Goal: Book appointment/travel/reservation

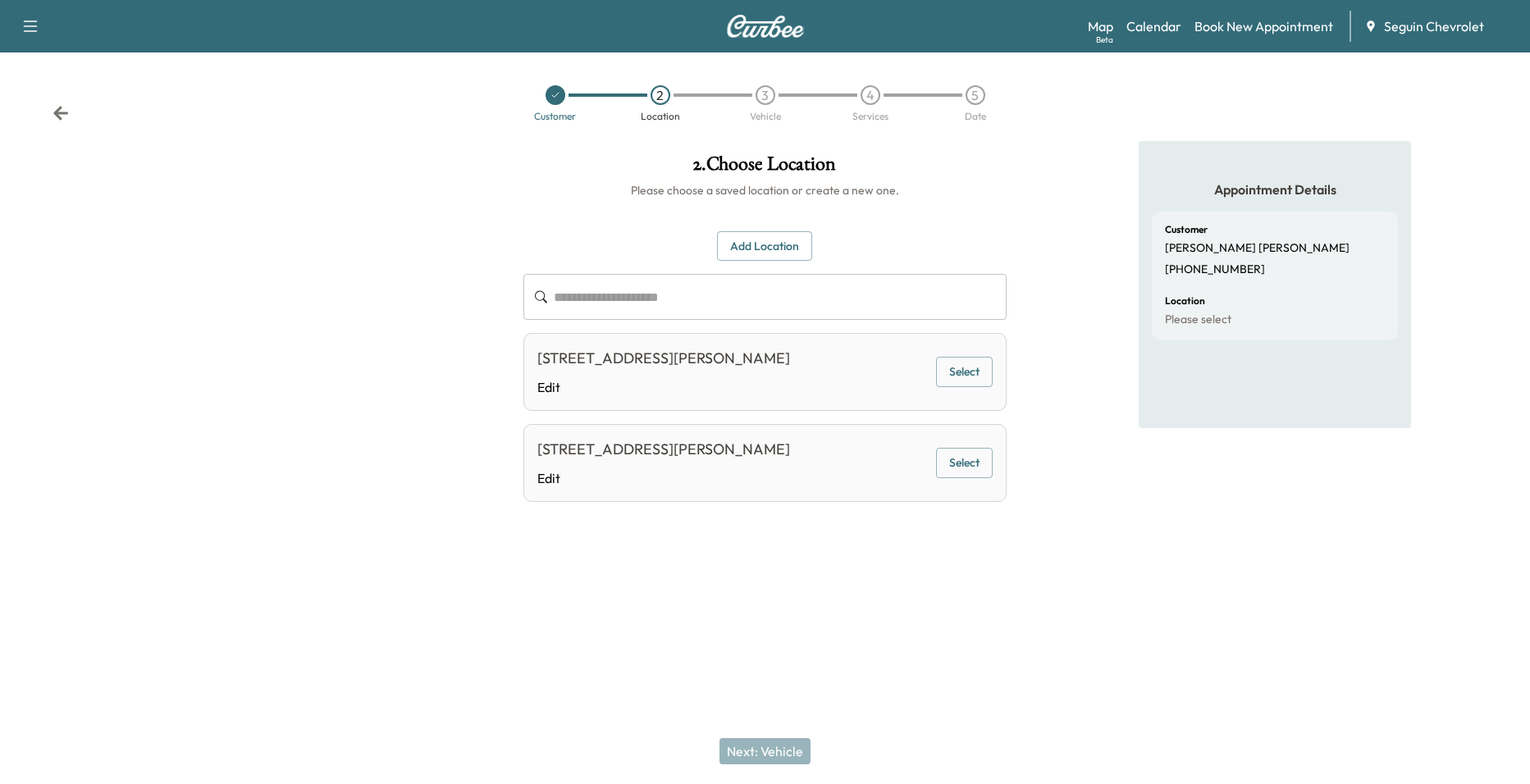
click at [1147, 37] on div "Map Beta Calendar Book New Appointment Seguin Chevrolet" at bounding box center [1302, 26] width 429 height 31
click at [1149, 33] on link "Calendar" at bounding box center [1153, 26] width 55 height 20
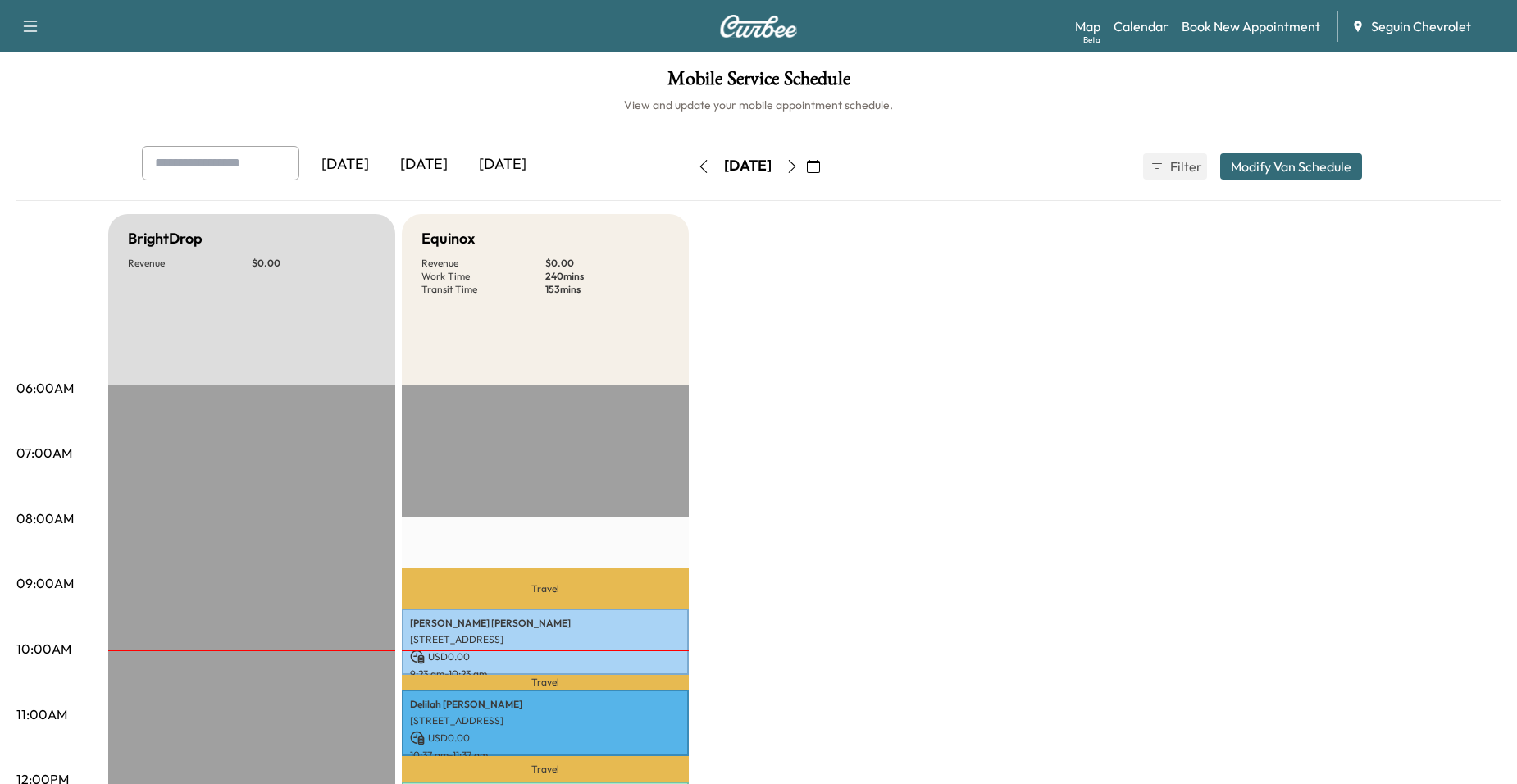
click at [820, 161] on icon "button" at bounding box center [813, 167] width 13 height 13
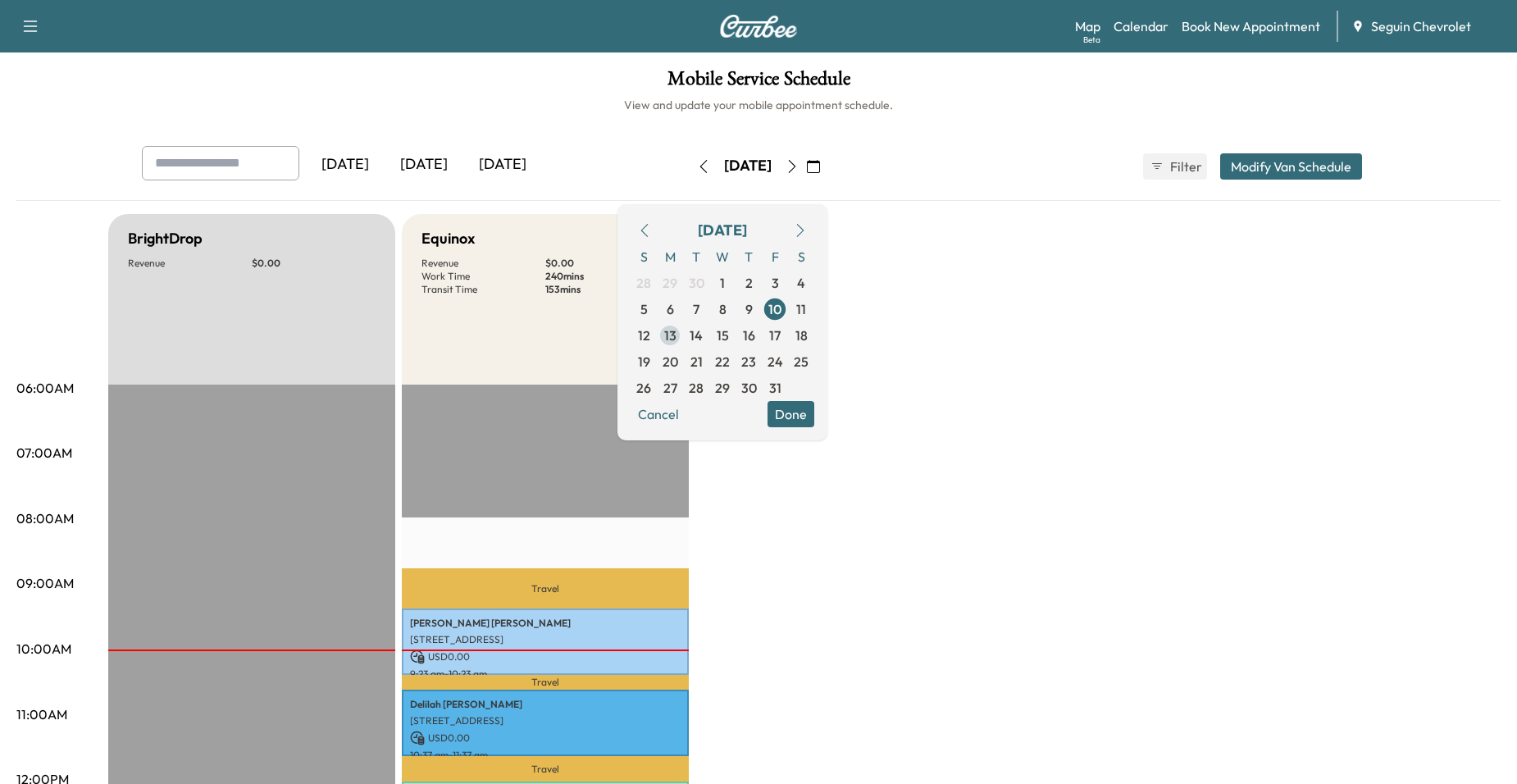
click at [676, 337] on span "13" at bounding box center [669, 335] width 12 height 20
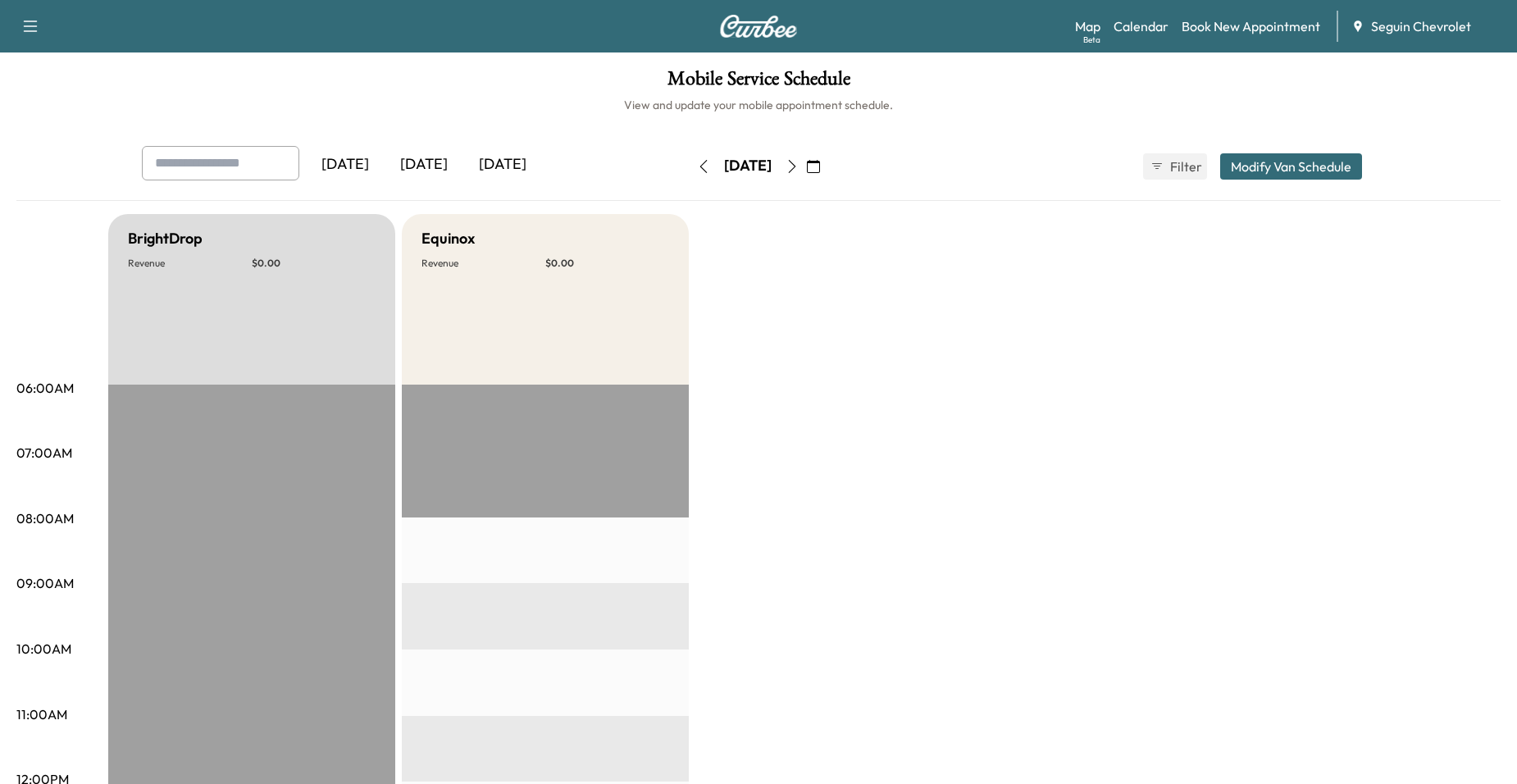
click at [798, 163] on icon "button" at bounding box center [792, 167] width 13 height 13
click at [806, 163] on button "button" at bounding box center [792, 167] width 27 height 27
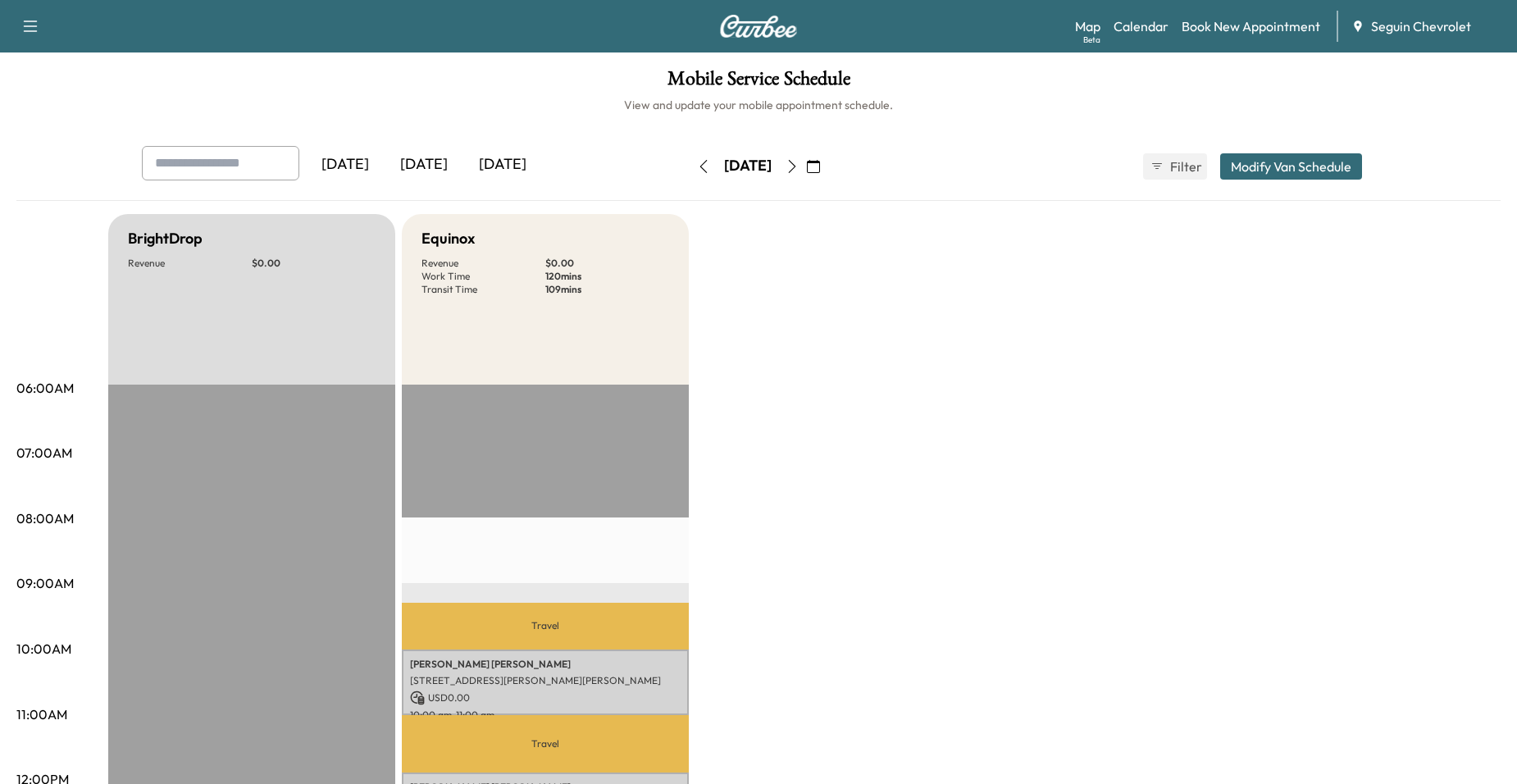
click at [798, 165] on icon "button" at bounding box center [792, 167] width 13 height 13
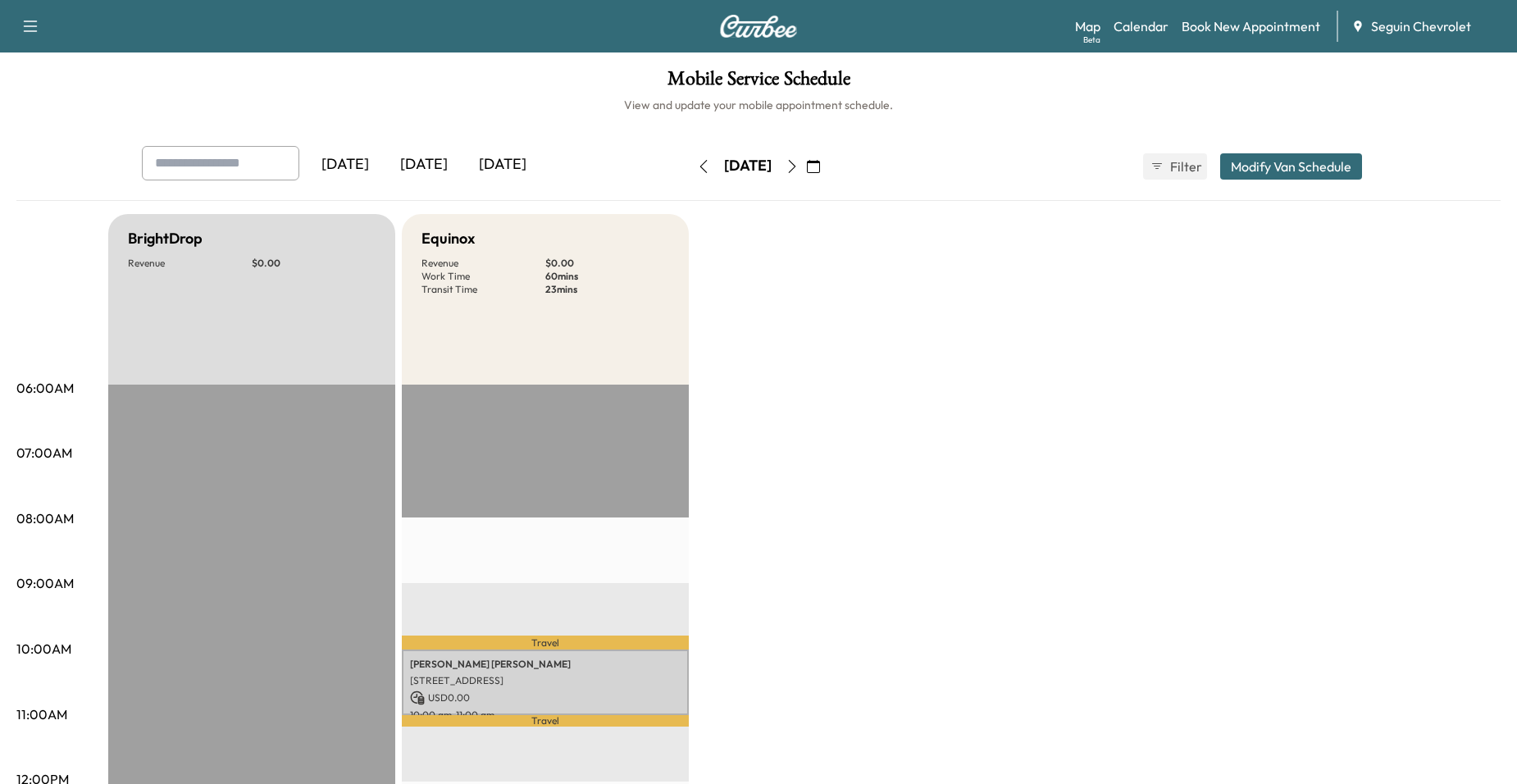
click at [827, 148] on div "[DATE] October 2025 S M T W T F S 28 29 30 1 2 3 4 5 6 7 8 9 10 11 12 13 14 15 …" at bounding box center [758, 166] width 137 height 52
click at [798, 160] on icon "button" at bounding box center [792, 167] width 13 height 13
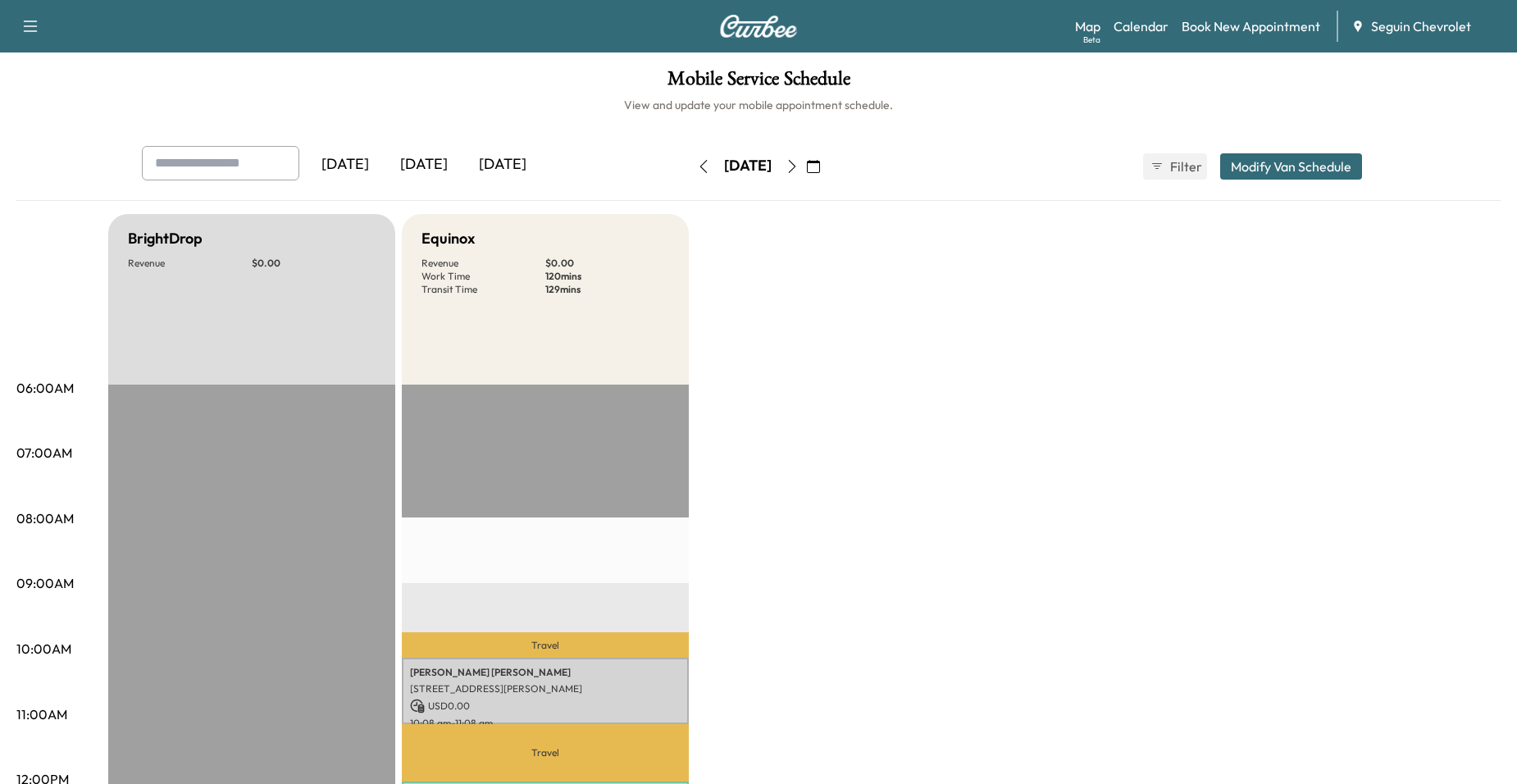
click at [806, 154] on button "button" at bounding box center [792, 167] width 27 height 27
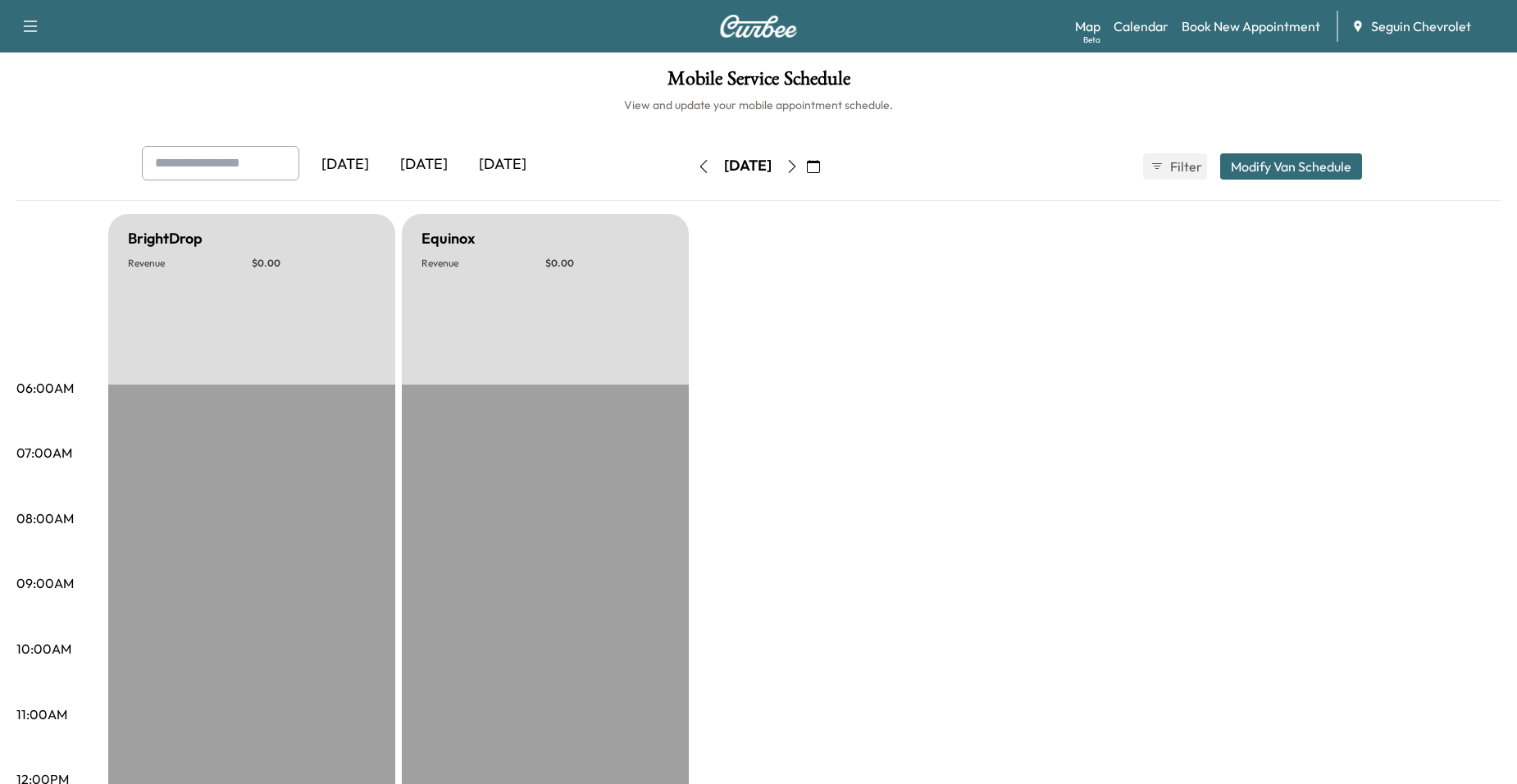
click at [798, 162] on icon "button" at bounding box center [792, 167] width 13 height 13
click at [820, 162] on icon "button" at bounding box center [813, 167] width 13 height 13
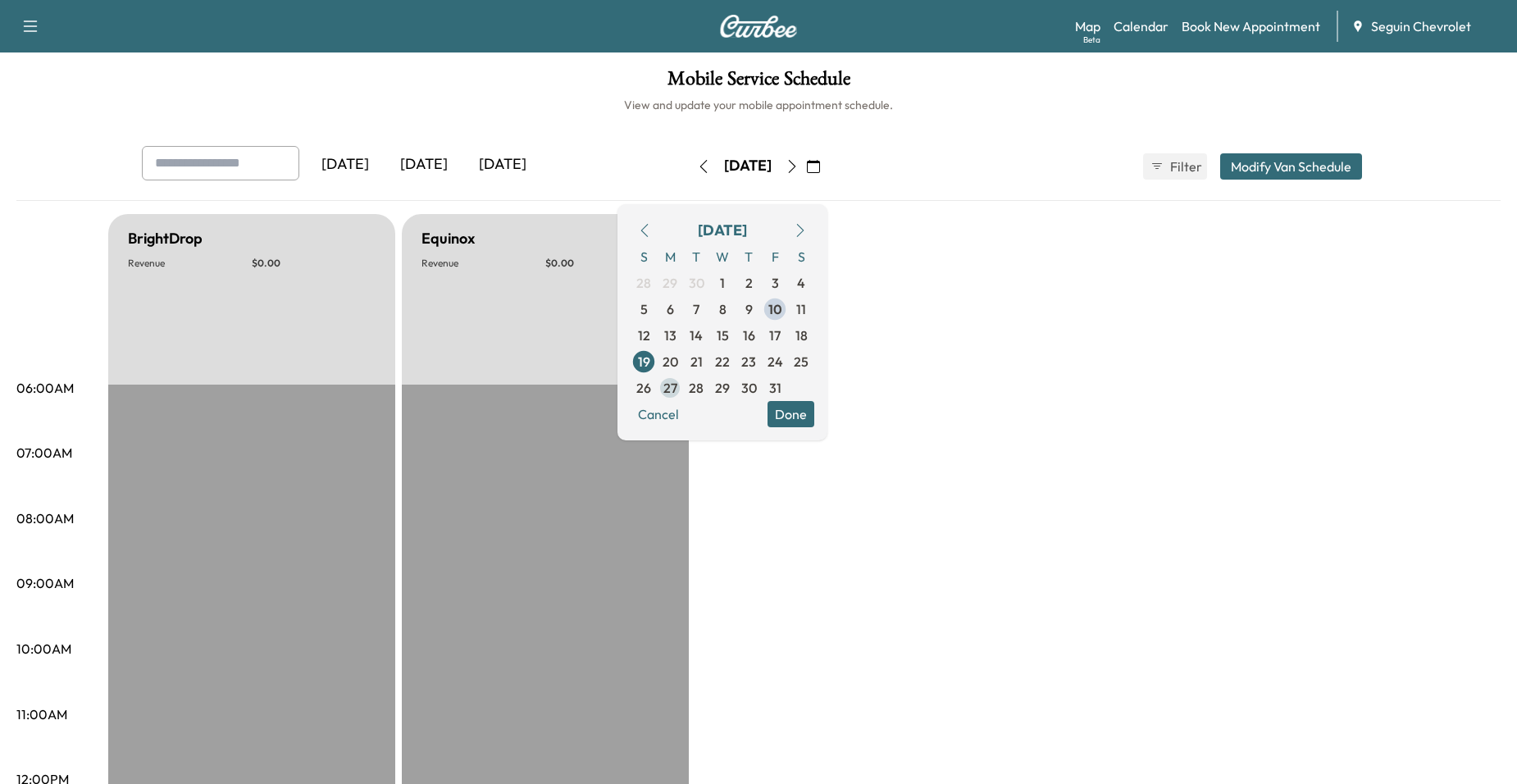
click at [683, 388] on span "27" at bounding box center [670, 388] width 27 height 27
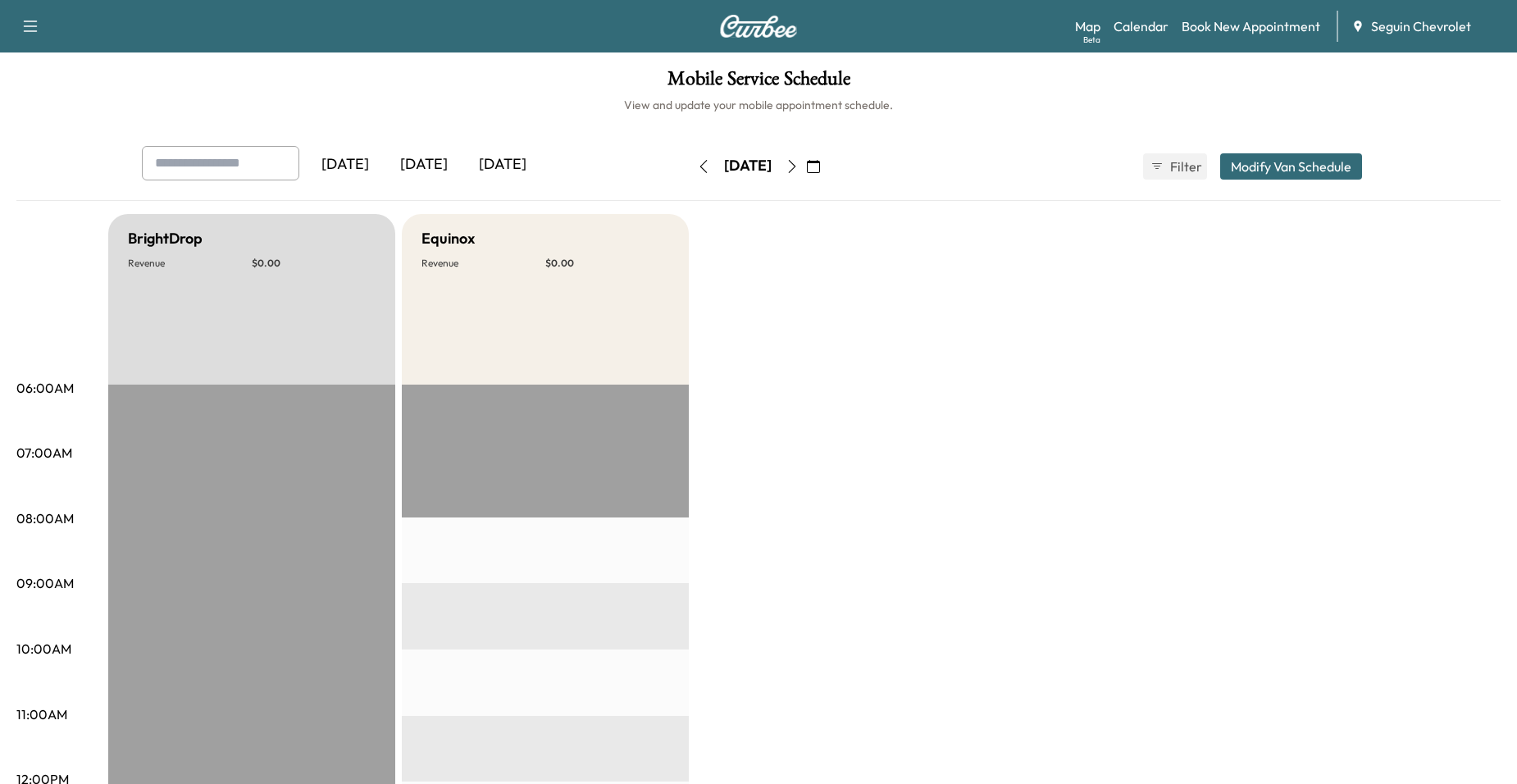
click at [827, 177] on button "button" at bounding box center [813, 167] width 27 height 27
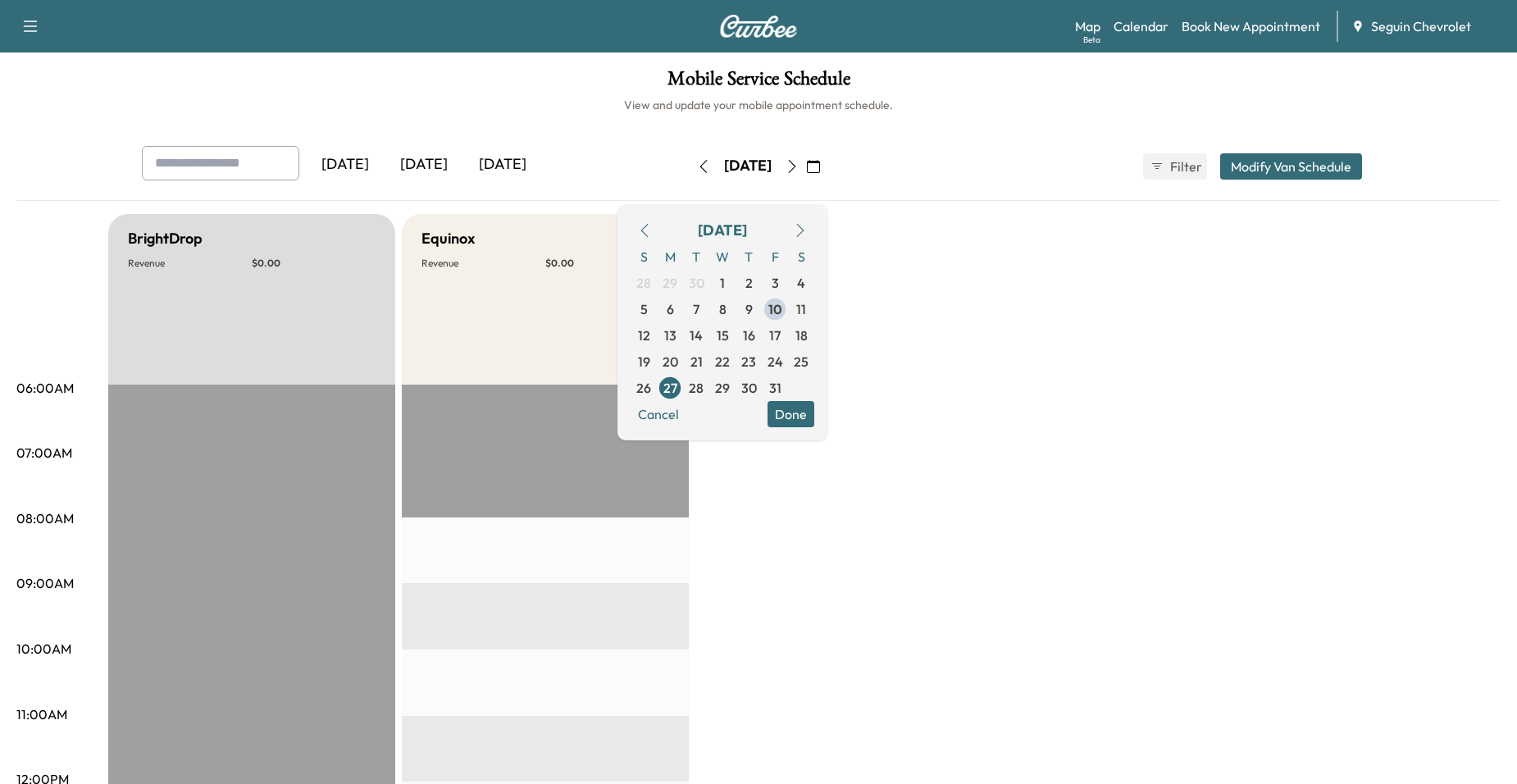
click at [704, 384] on span "28" at bounding box center [696, 388] width 15 height 20
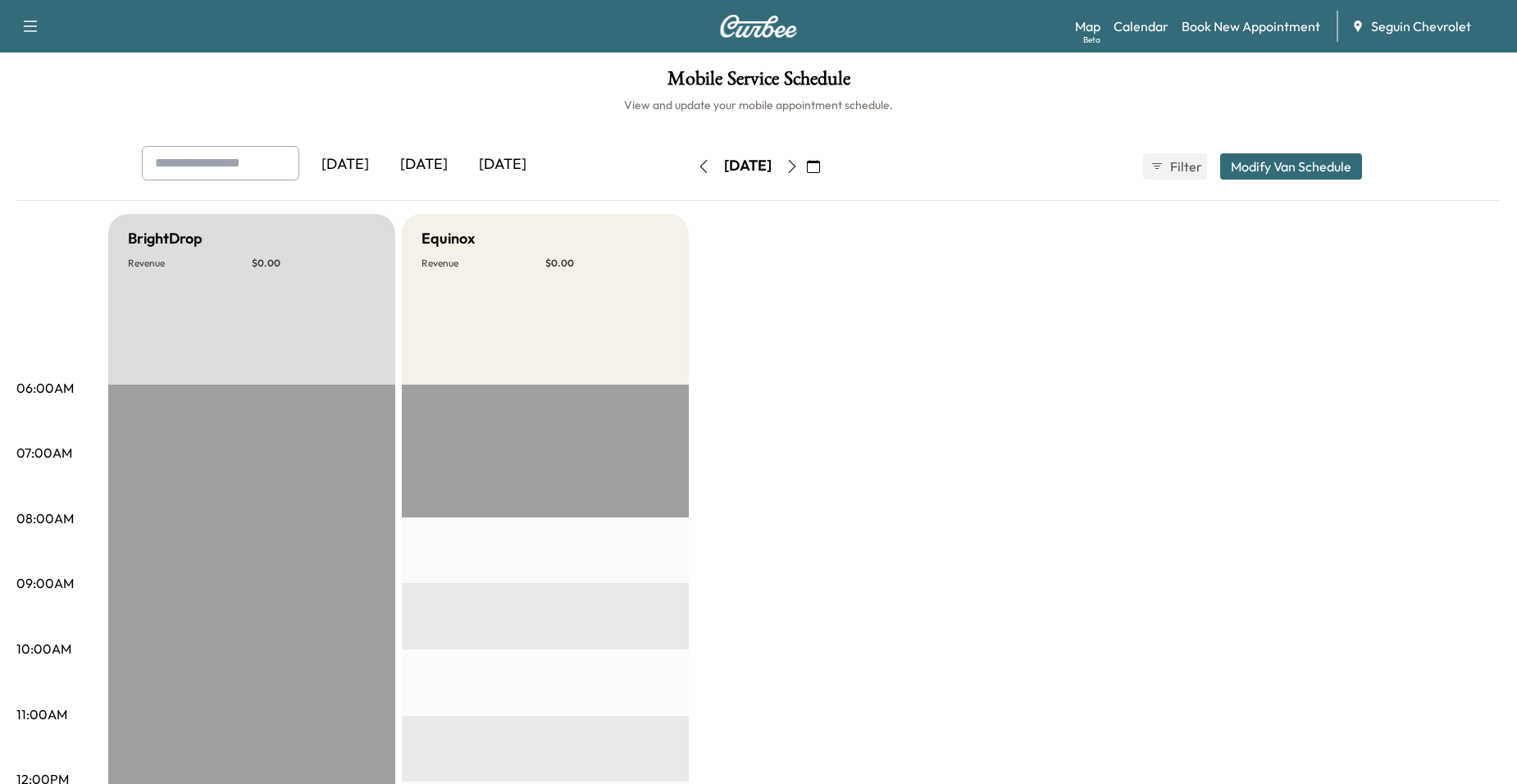
click at [798, 170] on icon "button" at bounding box center [792, 167] width 13 height 13
click at [806, 165] on button "button" at bounding box center [792, 167] width 27 height 27
click at [806, 166] on button "button" at bounding box center [792, 167] width 27 height 27
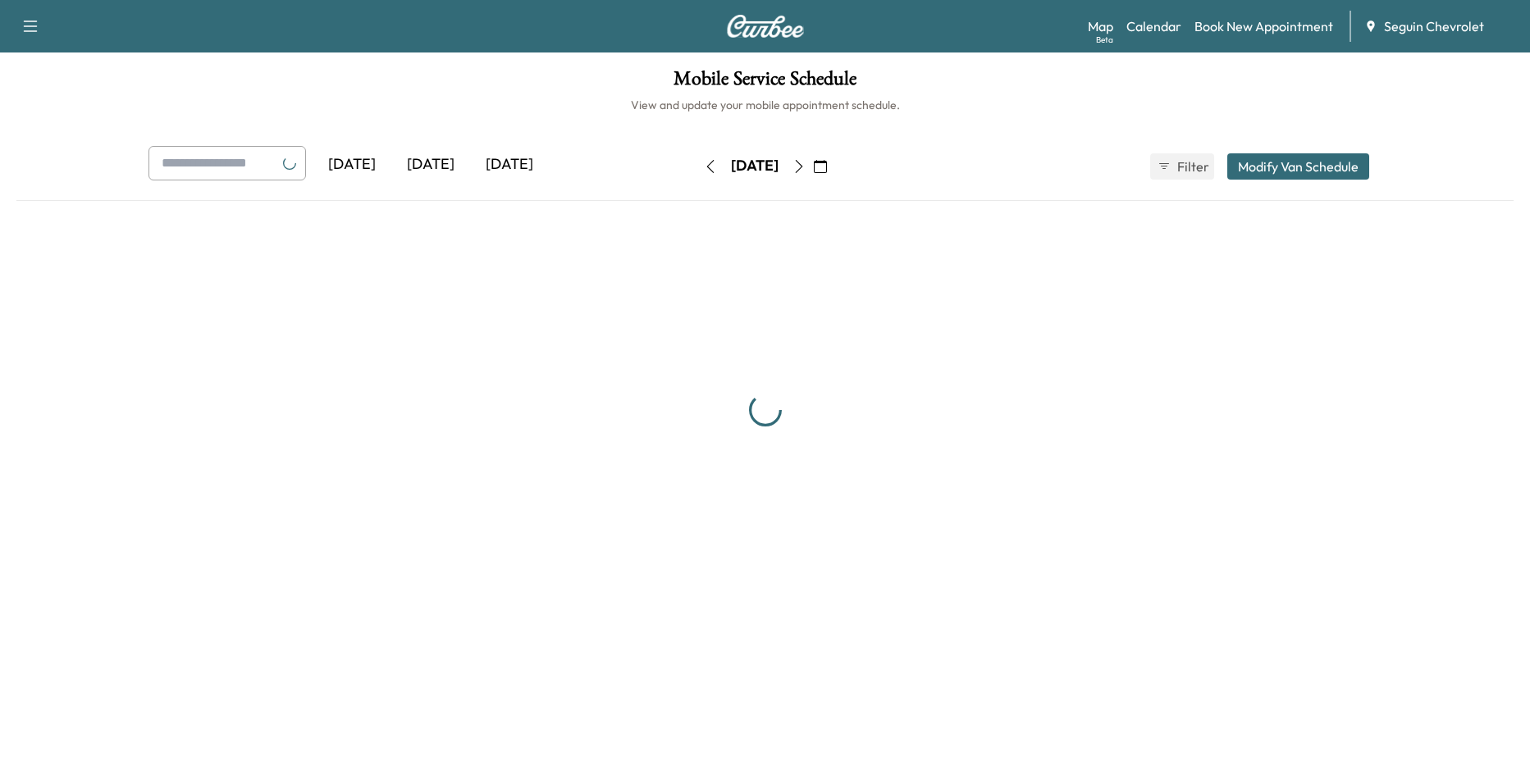
click at [805, 166] on icon "button" at bounding box center [799, 167] width 13 height 13
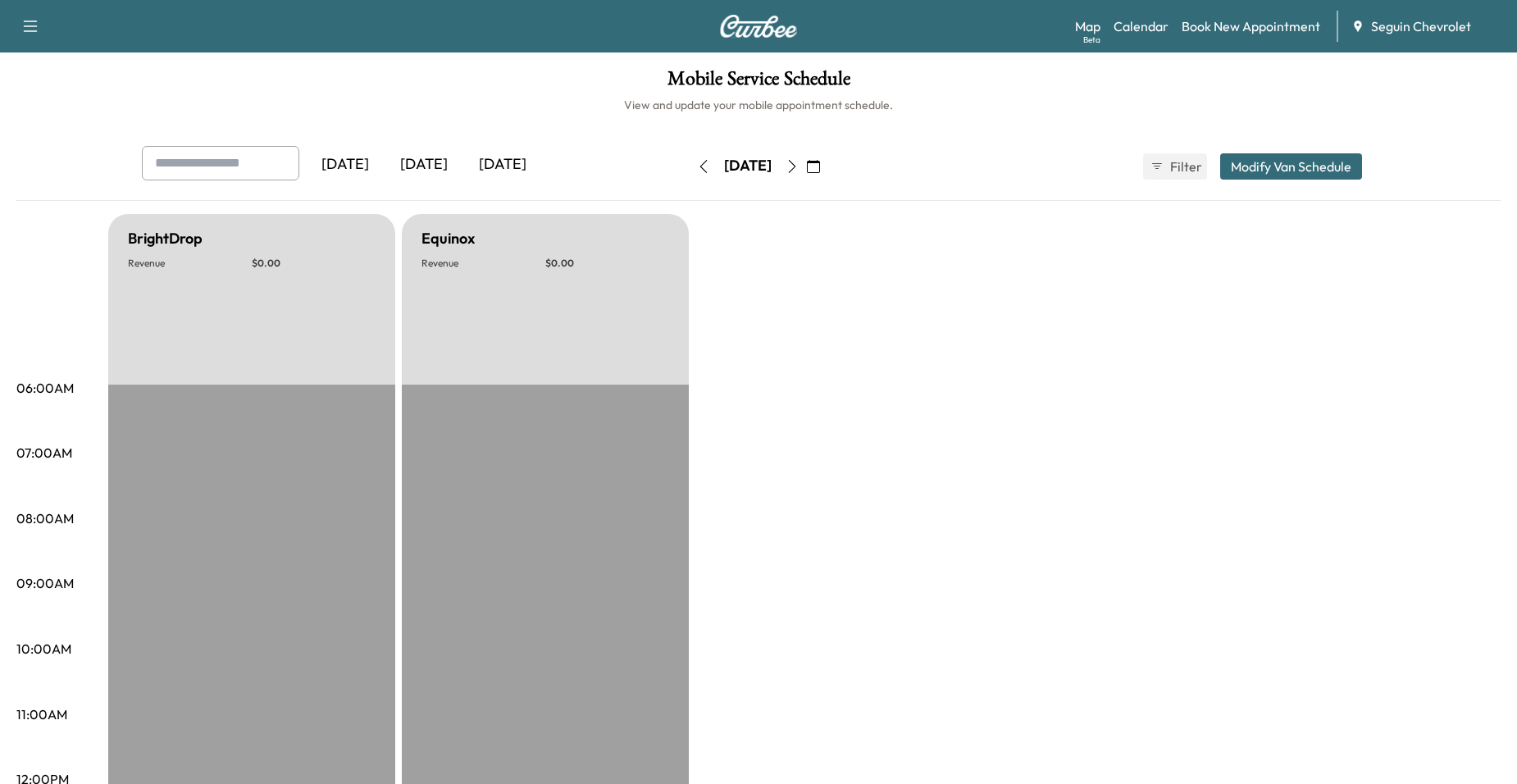
click at [806, 166] on button "button" at bounding box center [792, 167] width 27 height 27
click at [798, 166] on icon "button" at bounding box center [792, 167] width 13 height 13
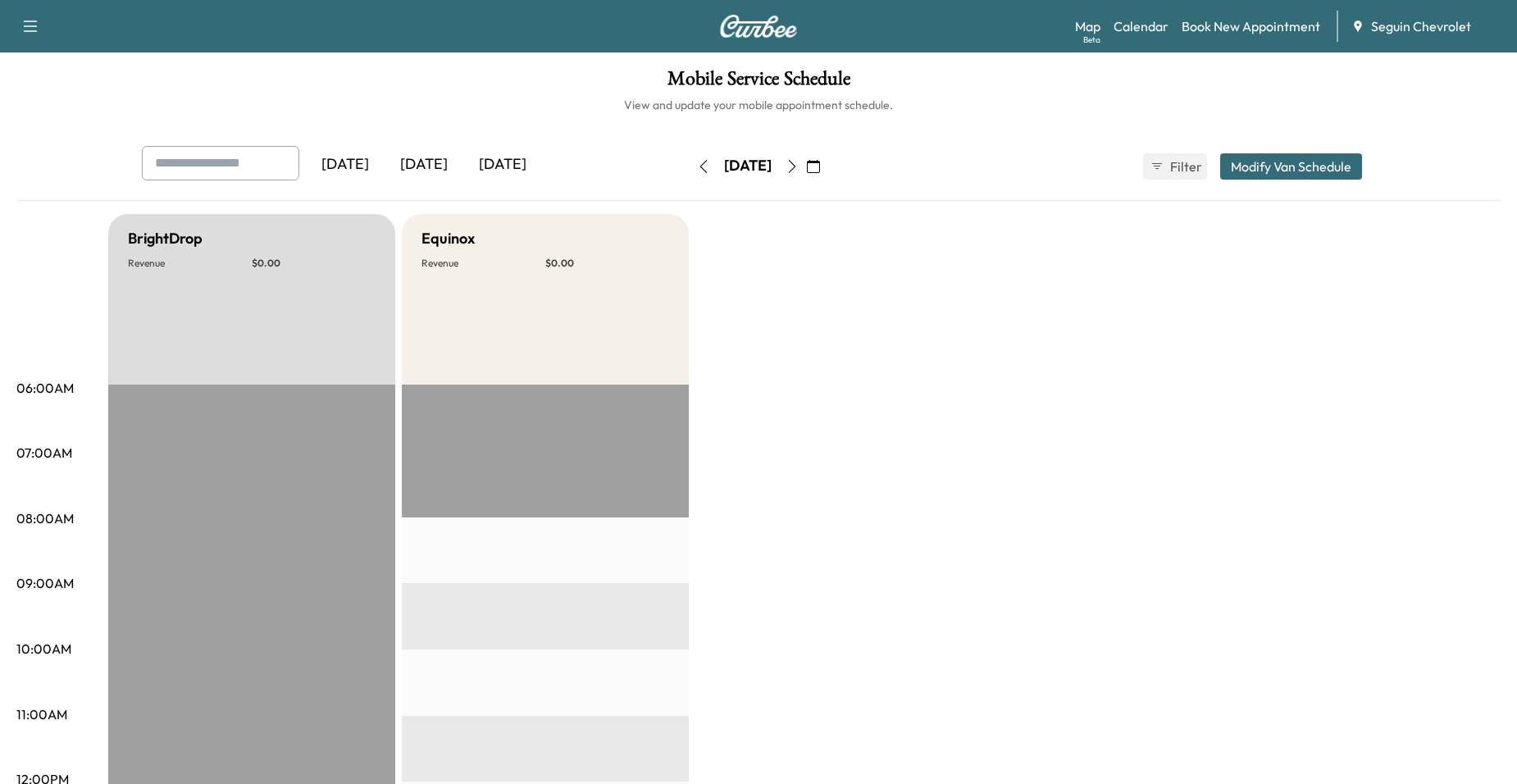
click at [798, 166] on icon "button" at bounding box center [792, 167] width 13 height 13
click at [798, 164] on icon "button" at bounding box center [792, 167] width 13 height 13
click at [820, 164] on icon "button" at bounding box center [813, 167] width 13 height 13
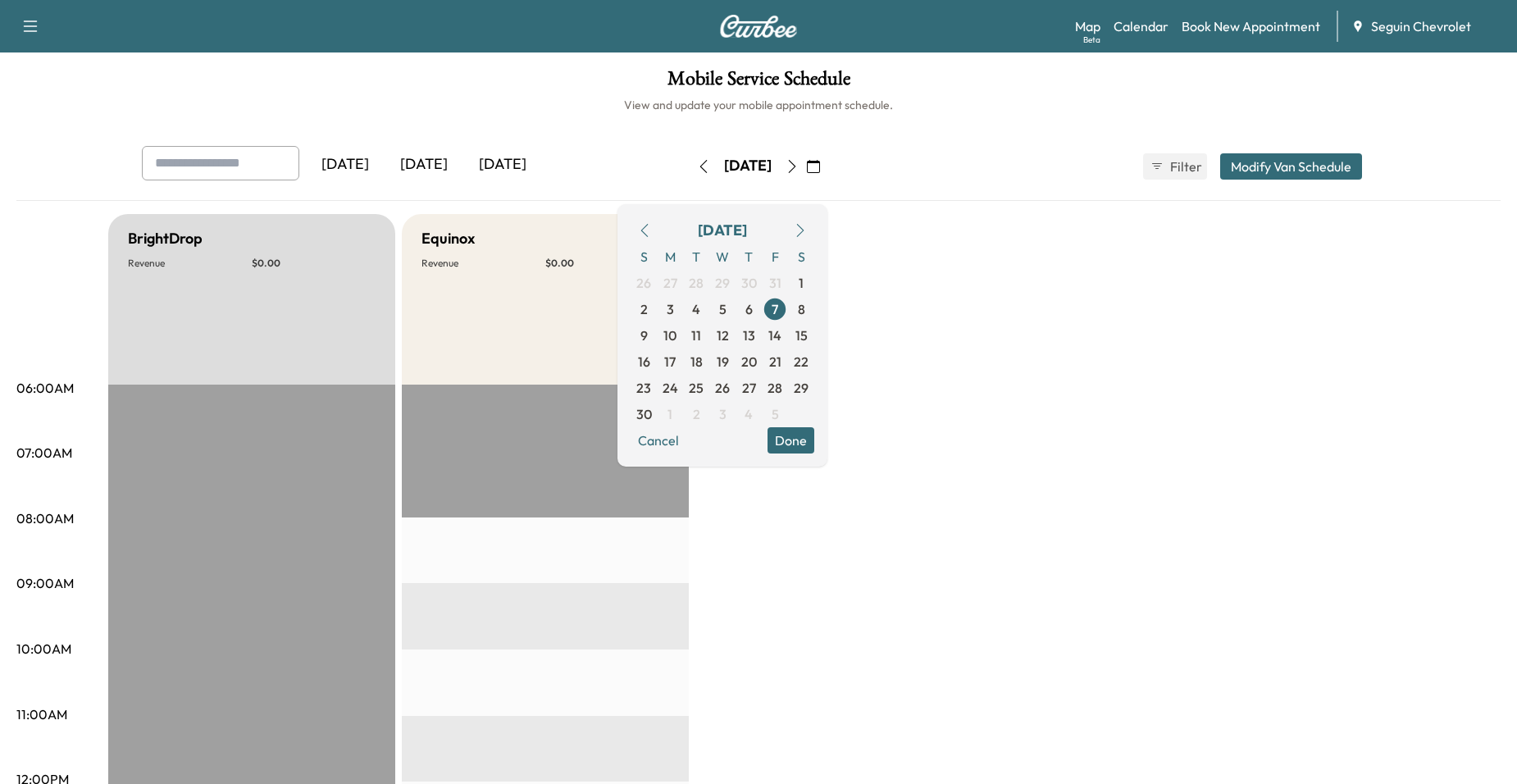
click at [658, 239] on button "button" at bounding box center [644, 230] width 27 height 27
click at [649, 229] on icon "button" at bounding box center [645, 230] width 8 height 13
click at [807, 233] on icon "button" at bounding box center [800, 230] width 13 height 13
click at [676, 332] on span "13" at bounding box center [669, 335] width 12 height 20
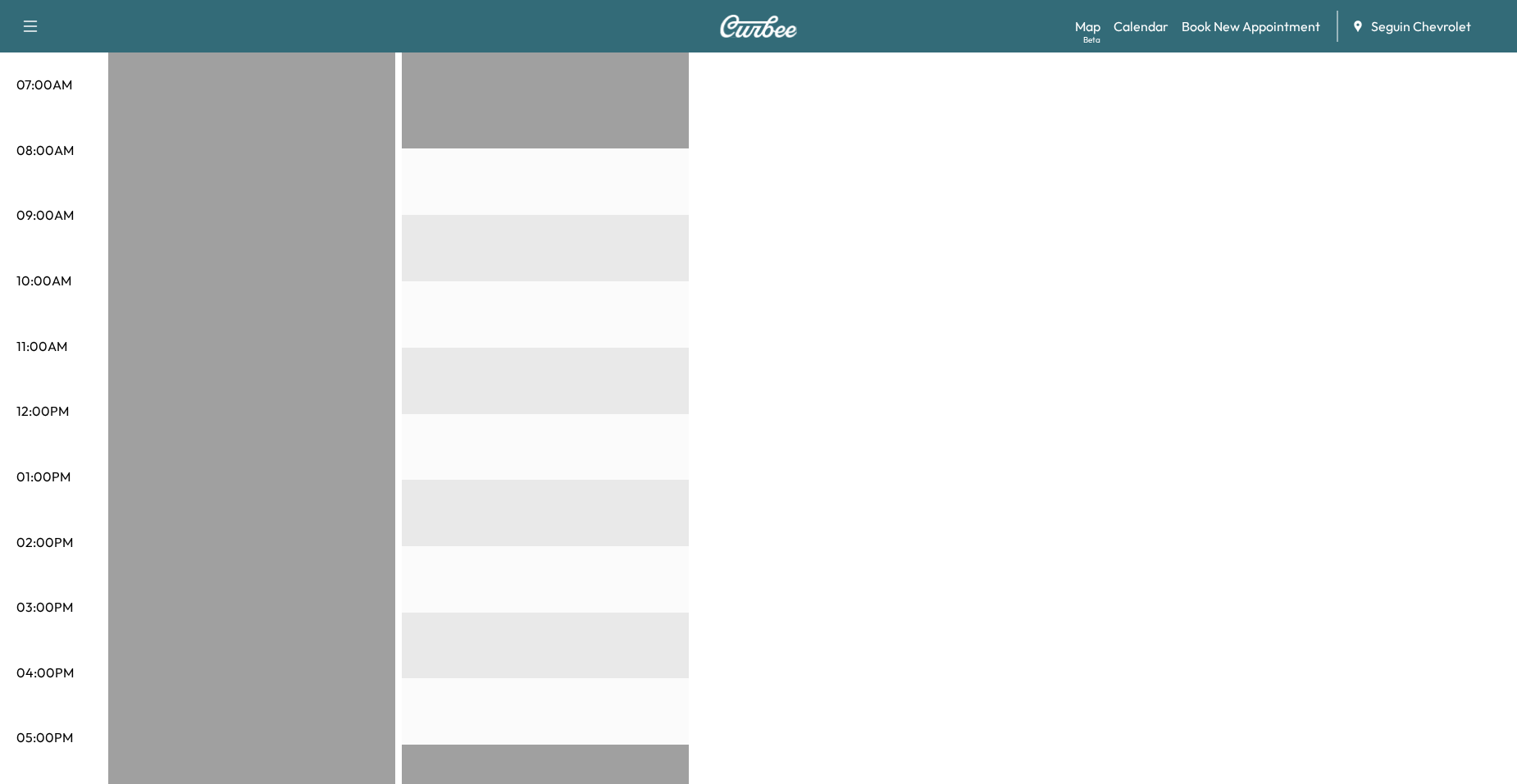
scroll to position [164, 0]
